Goal: Information Seeking & Learning: Find specific fact

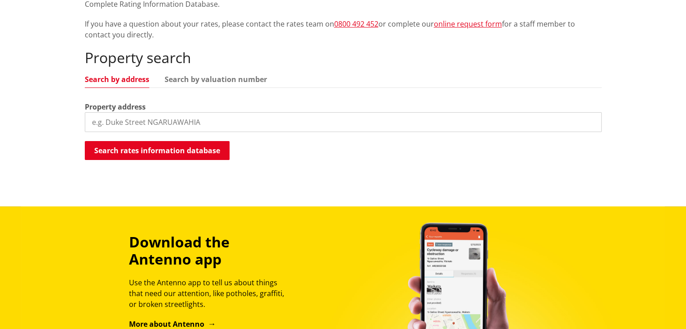
scroll to position [271, 0]
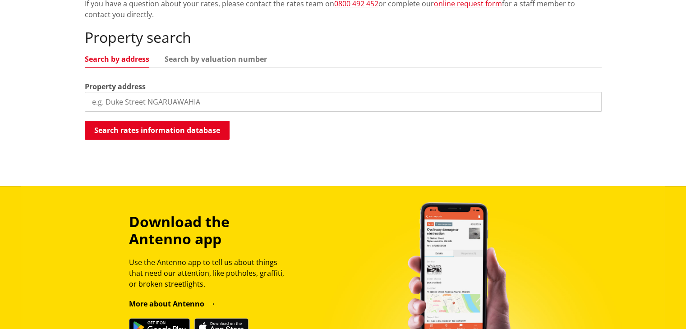
click at [138, 101] on input "search" at bounding box center [343, 102] width 517 height 20
click at [218, 96] on input "search" at bounding box center [343, 102] width 517 height 20
paste input "Lot 1–2 and Lot 4 Deposited Plan"
click at [143, 129] on button "Search rates information database" at bounding box center [157, 130] width 145 height 19
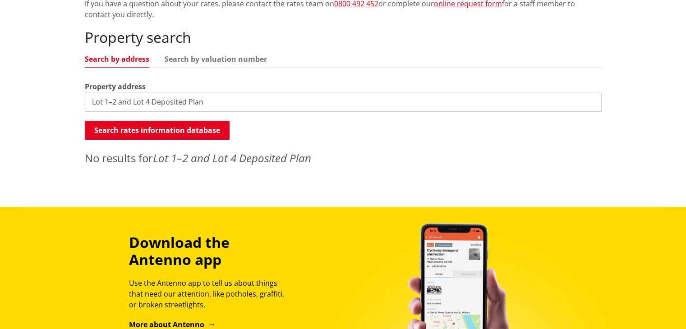
click at [242, 65] on ul "Search by address Search by valuation number" at bounding box center [343, 61] width 517 height 12
click at [244, 58] on link "Search by valuation number" at bounding box center [216, 58] width 102 height 7
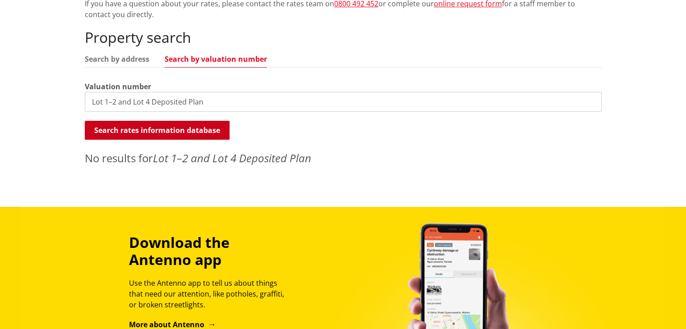
click at [195, 130] on button "Search rates information database" at bounding box center [157, 130] width 145 height 19
click at [192, 104] on input "Lot 1–2 and Lot 4 Deposited Plan" at bounding box center [343, 102] width 517 height 20
drag, startPoint x: 209, startPoint y: 104, endPoint x: 135, endPoint y: 103, distance: 74.4
click at [135, 103] on input "Lot 1–2 and Lot 4 Deposited Plan" at bounding box center [343, 102] width 517 height 20
type input "Lot 1–2 and Lot 4"
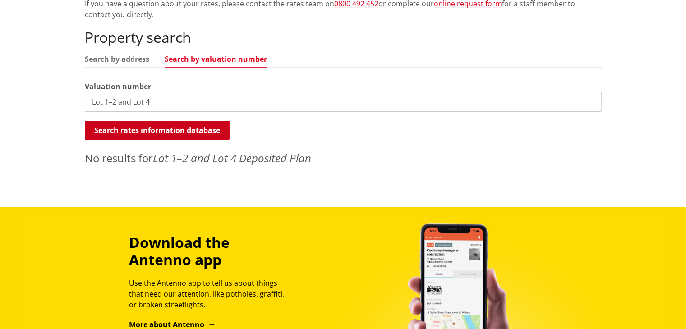
click at [175, 126] on button "Search rates information database" at bounding box center [157, 130] width 145 height 19
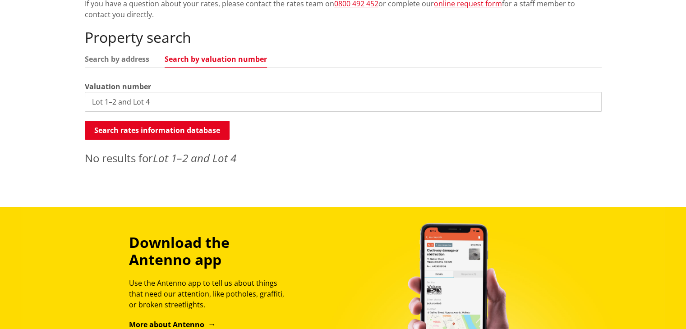
click at [231, 132] on div "Search rates information database Searching..." at bounding box center [343, 131] width 517 height 20
click at [179, 120] on div "Property search Search by address Search by valuation number Valuation number L…" at bounding box center [343, 97] width 517 height 137
click at [179, 136] on button "Search rates information database" at bounding box center [157, 130] width 145 height 19
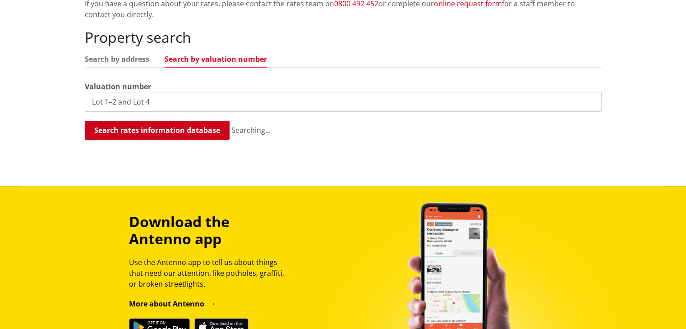
click at [181, 129] on button "Search rates information database" at bounding box center [157, 130] width 145 height 19
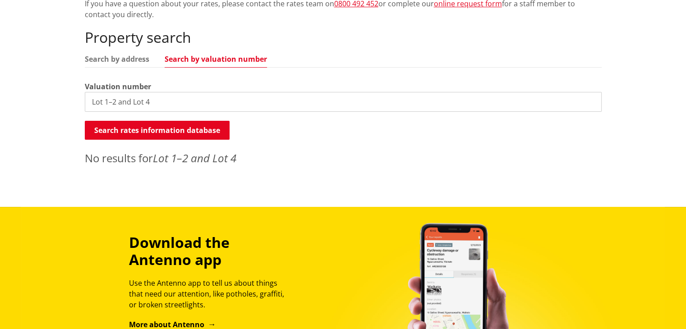
click at [206, 106] on input "Lot 1–2 and Lot 4" at bounding box center [343, 102] width 517 height 20
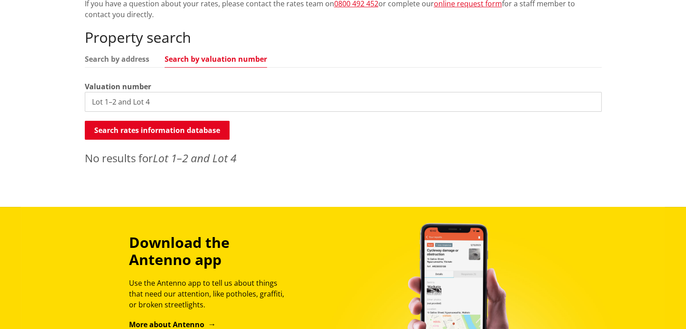
paste input "2/3 helena road hillcrest hamilton"
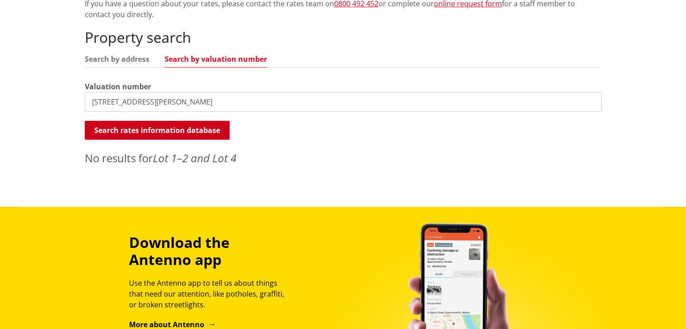
click at [192, 129] on button "Search rates information database" at bounding box center [157, 130] width 145 height 19
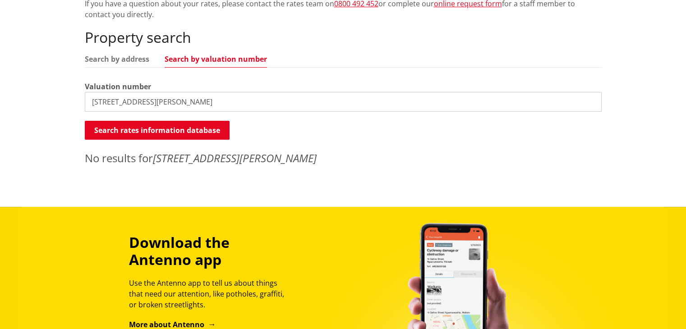
drag, startPoint x: 226, startPoint y: 105, endPoint x: 133, endPoint y: 105, distance: 93.4
click at [133, 105] on input "2/3 helena road hillcrest hamilton" at bounding box center [343, 102] width 517 height 20
click at [132, 60] on link "Search by address" at bounding box center [117, 58] width 65 height 7
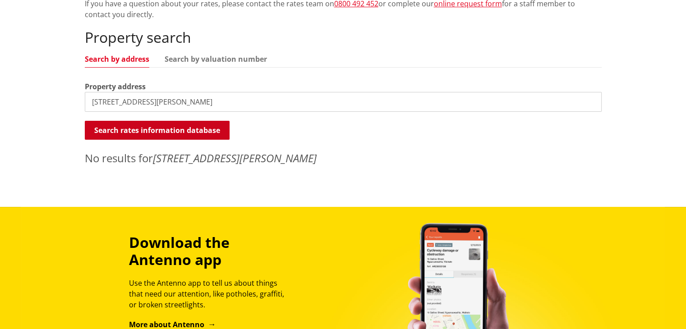
click at [166, 130] on button "Search rates information database" at bounding box center [157, 130] width 145 height 19
click at [184, 100] on input "2/3 helena road hillcrest hamilton" at bounding box center [343, 102] width 517 height 20
click at [218, 101] on input "2/3 helena road hillcrest hamilton" at bounding box center [343, 102] width 517 height 20
drag, startPoint x: 214, startPoint y: 101, endPoint x: 130, endPoint y: 101, distance: 84.4
click at [130, 101] on input "2/3 helena road hillcrest hamilton" at bounding box center [343, 102] width 517 height 20
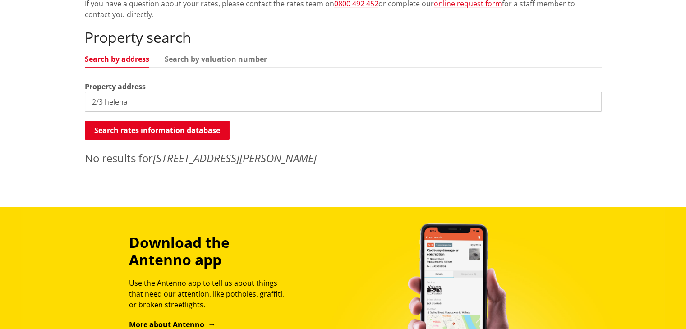
type input "2/3 helena"
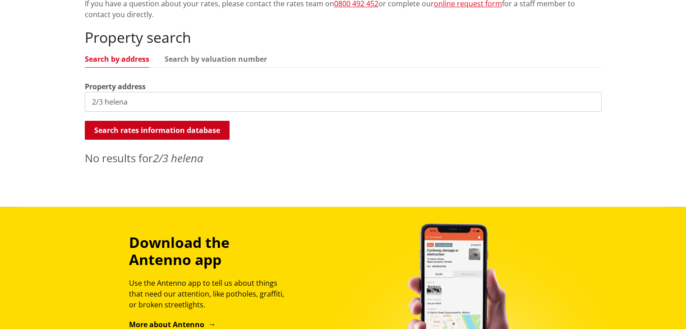
click at [182, 135] on button "Search rates information database" at bounding box center [157, 130] width 145 height 19
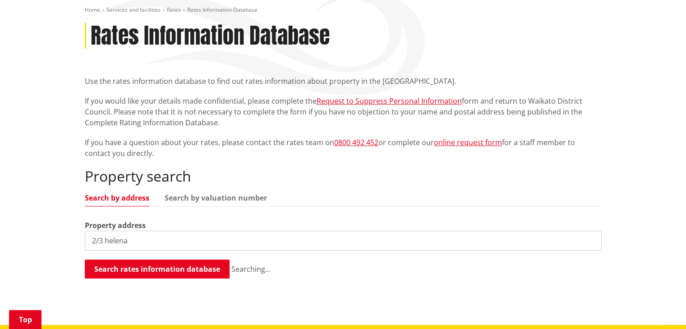
scroll to position [90, 0]
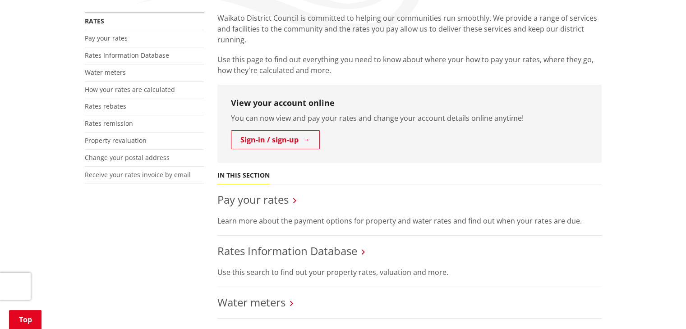
scroll to position [406, 0]
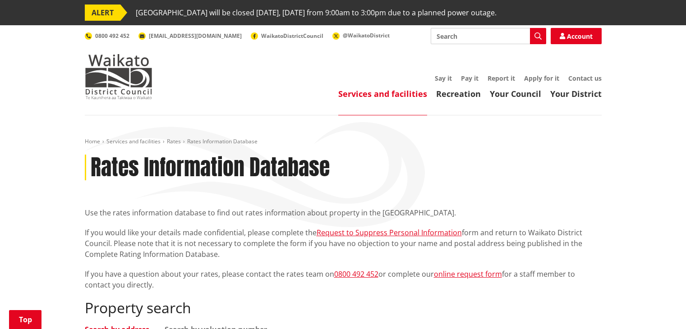
scroll to position [271, 0]
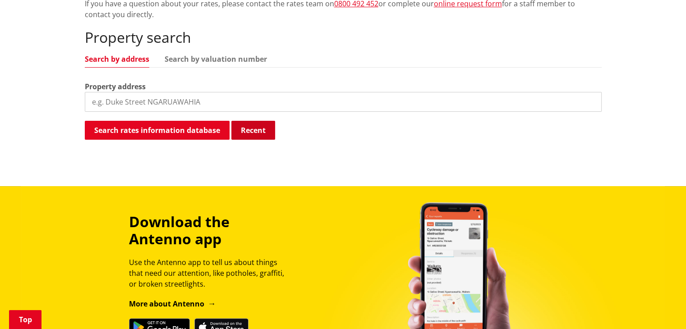
click at [251, 130] on button "Recent" at bounding box center [253, 130] width 44 height 19
